Goal: Transaction & Acquisition: Purchase product/service

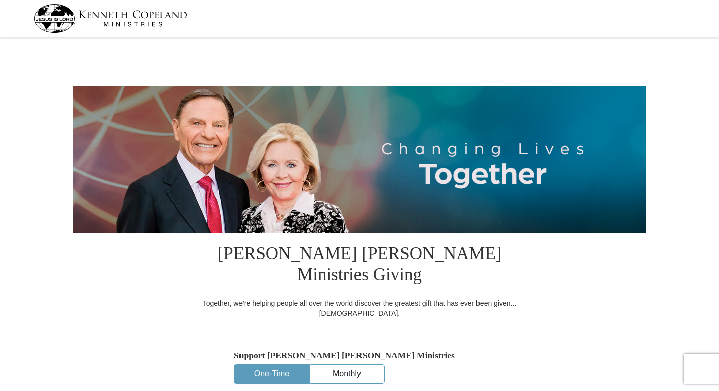
select select "[GEOGRAPHIC_DATA]"
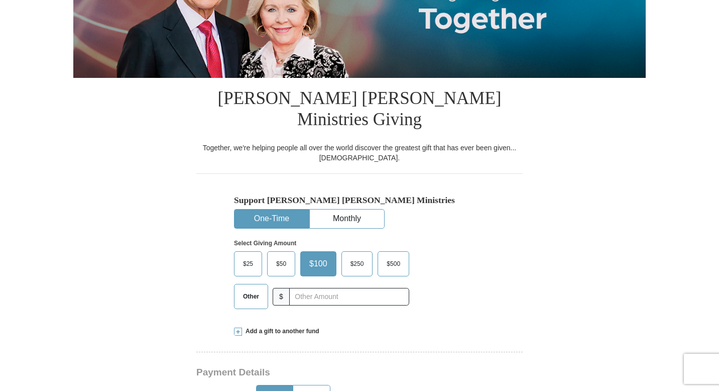
scroll to position [159, 0]
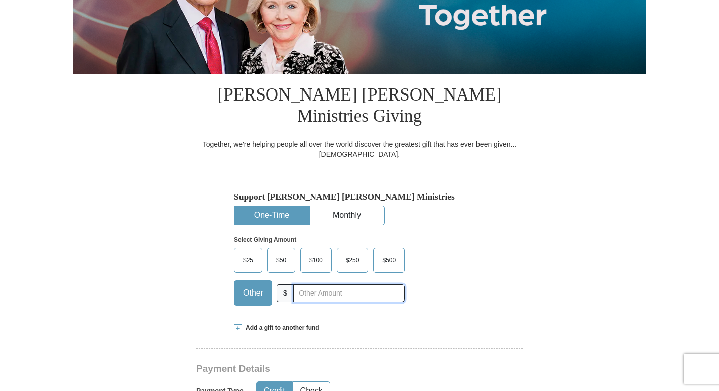
click at [318, 284] on input "text" at bounding box center [348, 293] width 111 height 18
type input "10"
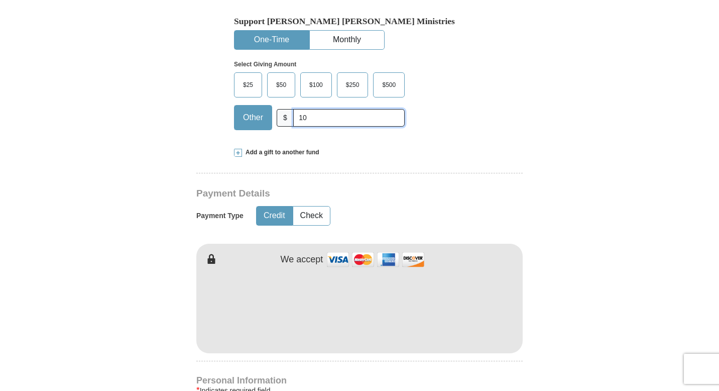
scroll to position [338, 0]
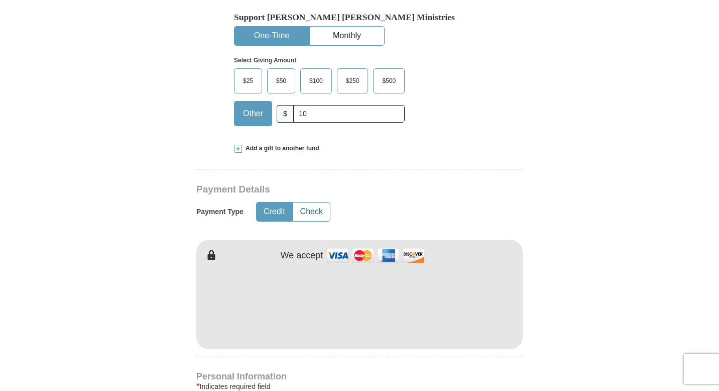
click at [320, 202] on button "Check" at bounding box center [311, 211] width 37 height 19
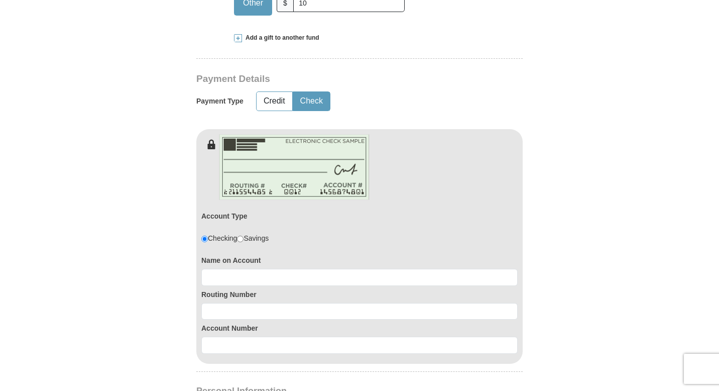
scroll to position [451, 0]
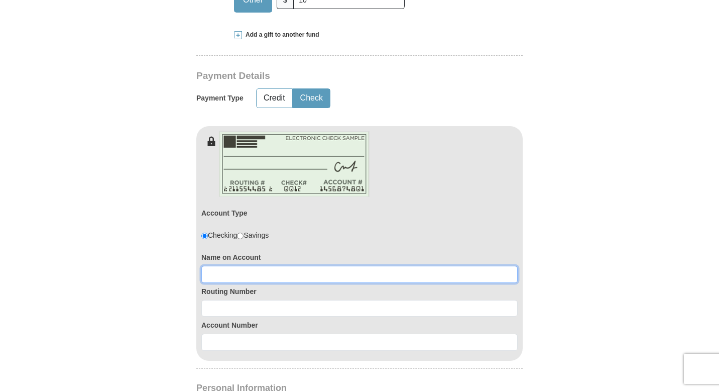
click at [365, 266] on input at bounding box center [359, 274] width 316 height 17
type input "[PERSON_NAME]"
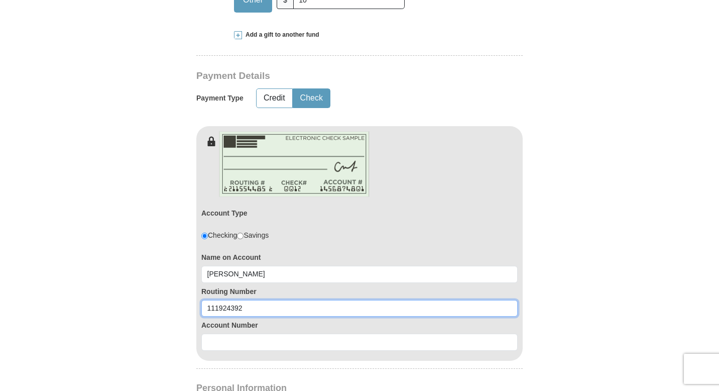
type input "111924392"
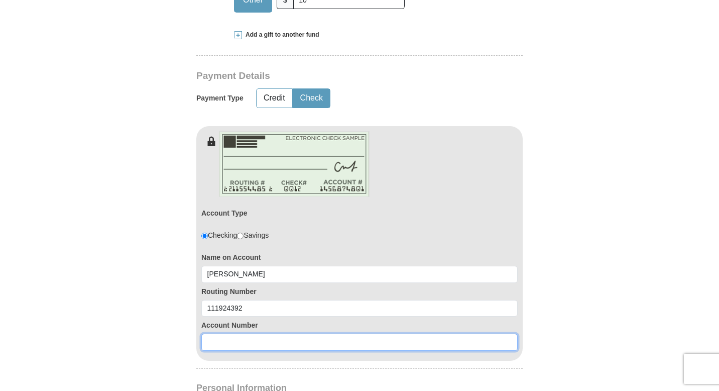
click at [316, 333] on input at bounding box center [359, 341] width 316 height 17
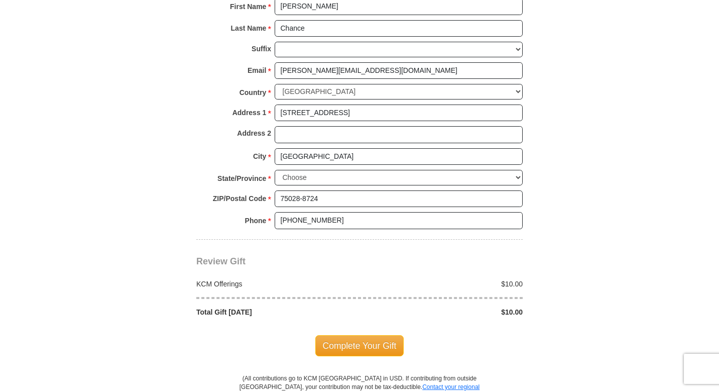
scroll to position [866, 0]
type input "111924392"
click at [365, 334] on span "Complete Your Gift" at bounding box center [359, 344] width 89 height 21
